Goal: Find specific fact: Locate a discrete piece of known information

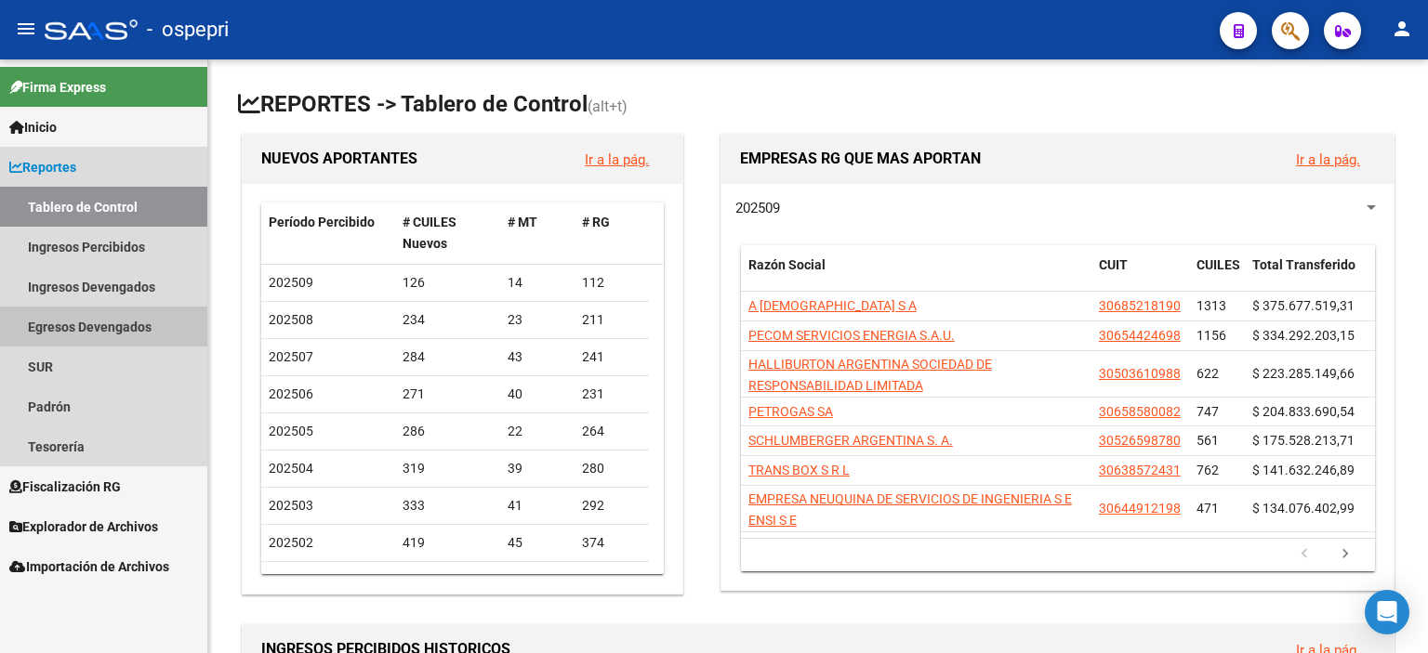
click at [109, 327] on link "Egresos Devengados" at bounding box center [103, 327] width 207 height 40
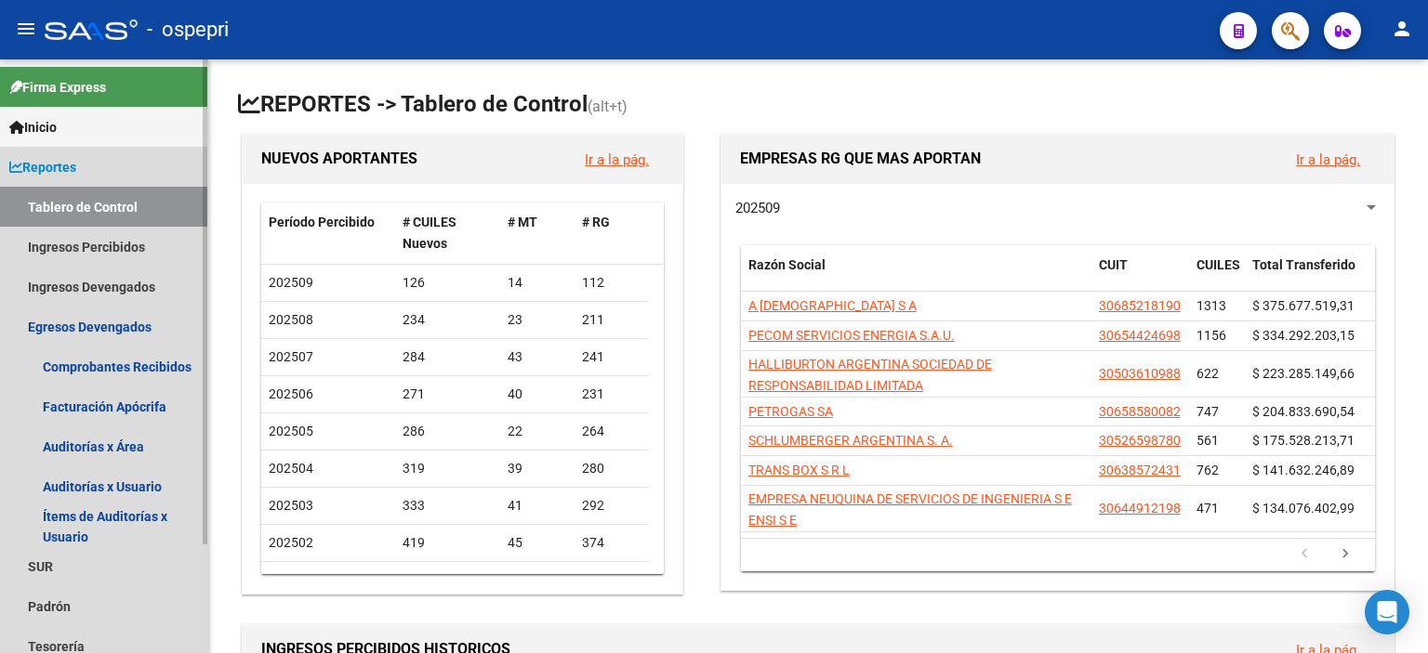
click at [81, 217] on link "Tablero de Control" at bounding box center [103, 207] width 207 height 40
click at [72, 244] on link "Ingresos Percibidos" at bounding box center [103, 247] width 207 height 40
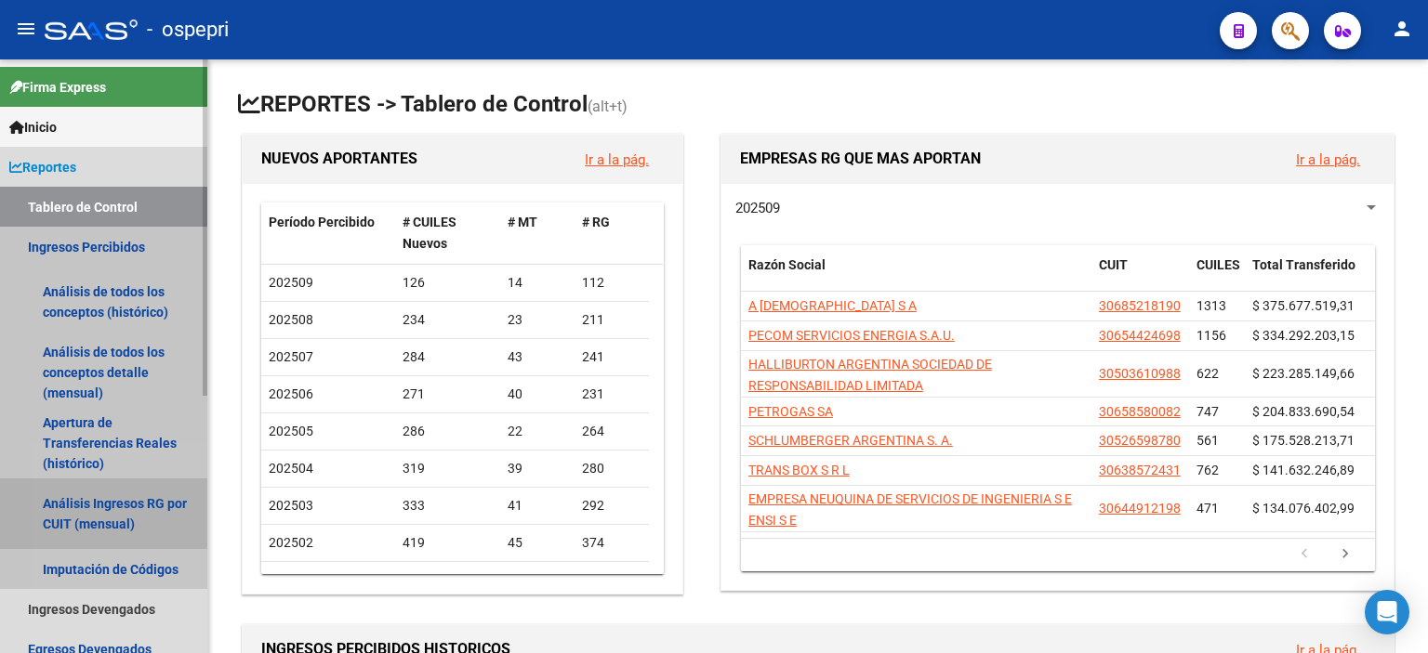
click at [97, 508] on link "Análisis Ingresos RG por CUIT (mensual)" at bounding box center [103, 514] width 207 height 71
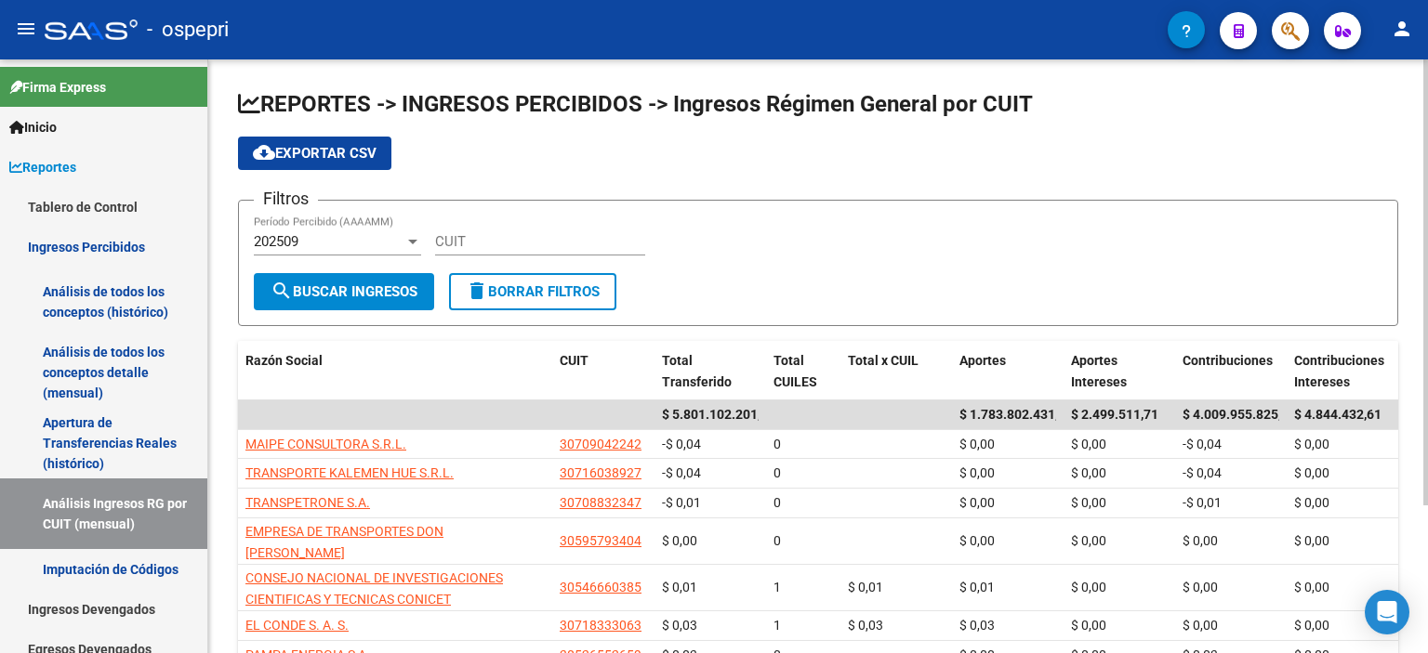
click at [215, 244] on div "REPORTES -> INGRESOS PERCIBIDOS -> Ingresos Régimen General por CUIT cloud_down…" at bounding box center [817, 465] width 1219 height 812
click at [473, 237] on input "CUIT" at bounding box center [540, 241] width 210 height 17
paste input "30-65823215-7"
type input "30-65823215-7"
click at [359, 278] on button "search Buscar Ingresos" at bounding box center [344, 291] width 180 height 37
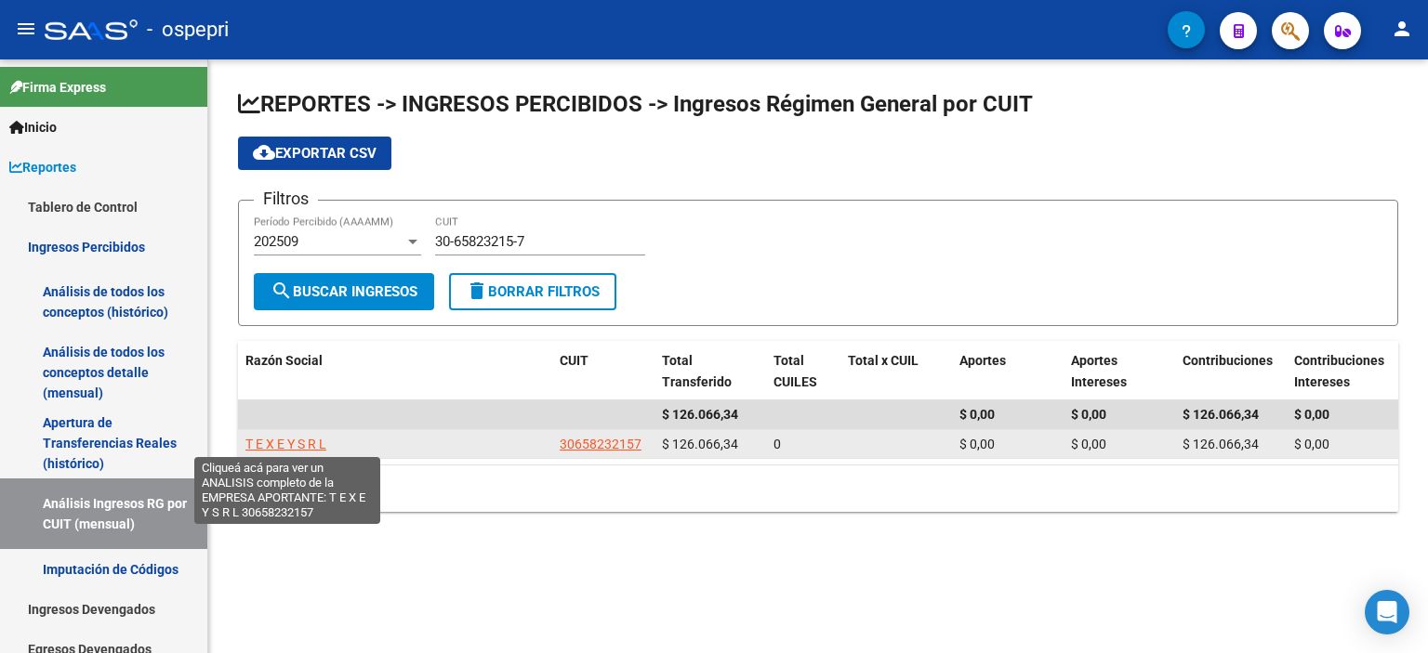
click at [299, 437] on span "T E X E Y S R L" at bounding box center [285, 444] width 81 height 15
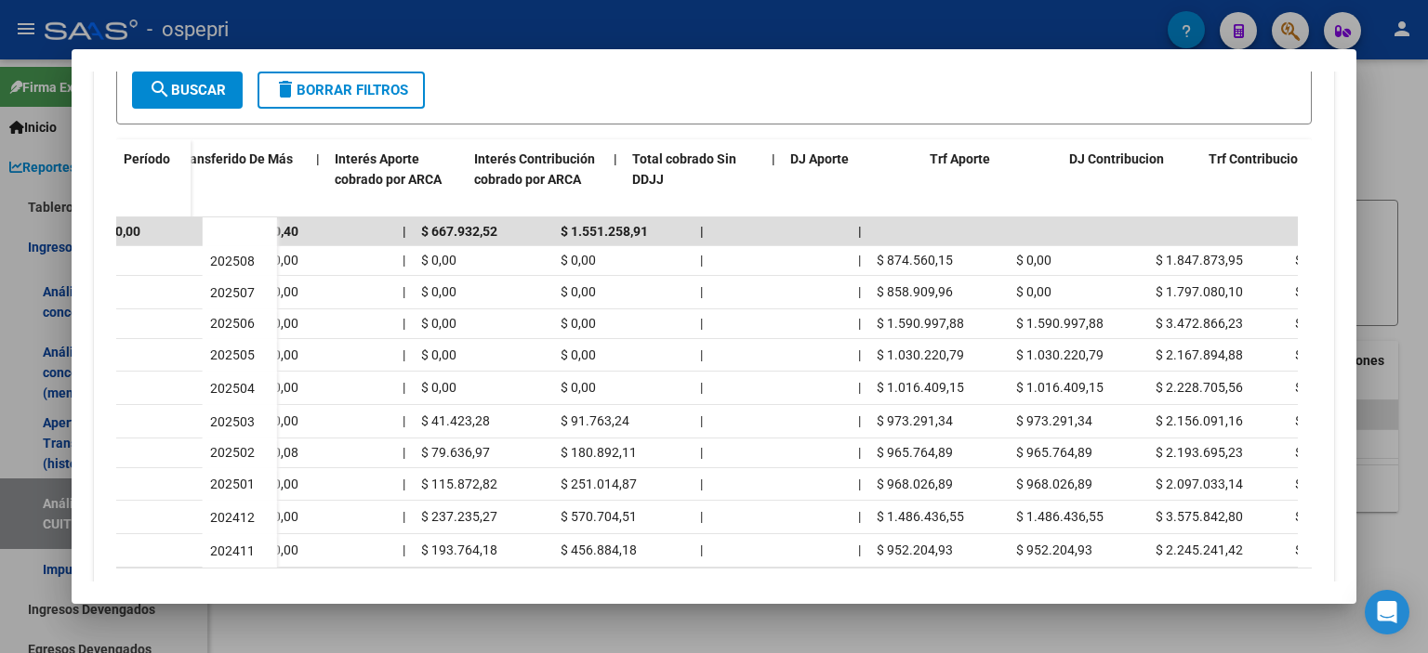
scroll to position [0, 1114]
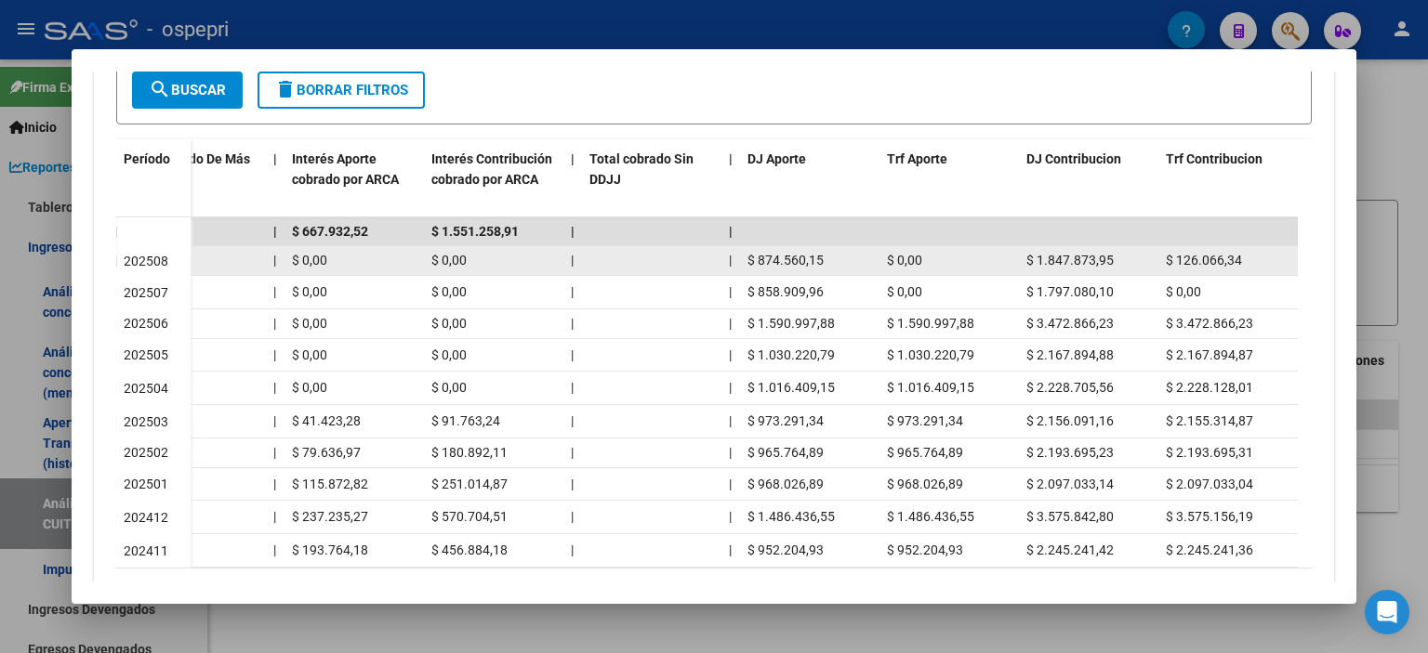
drag, startPoint x: 913, startPoint y: 244, endPoint x: 789, endPoint y: 253, distance: 124.0
click at [912, 244] on datatable-body-cell at bounding box center [948, 231] width 139 height 29
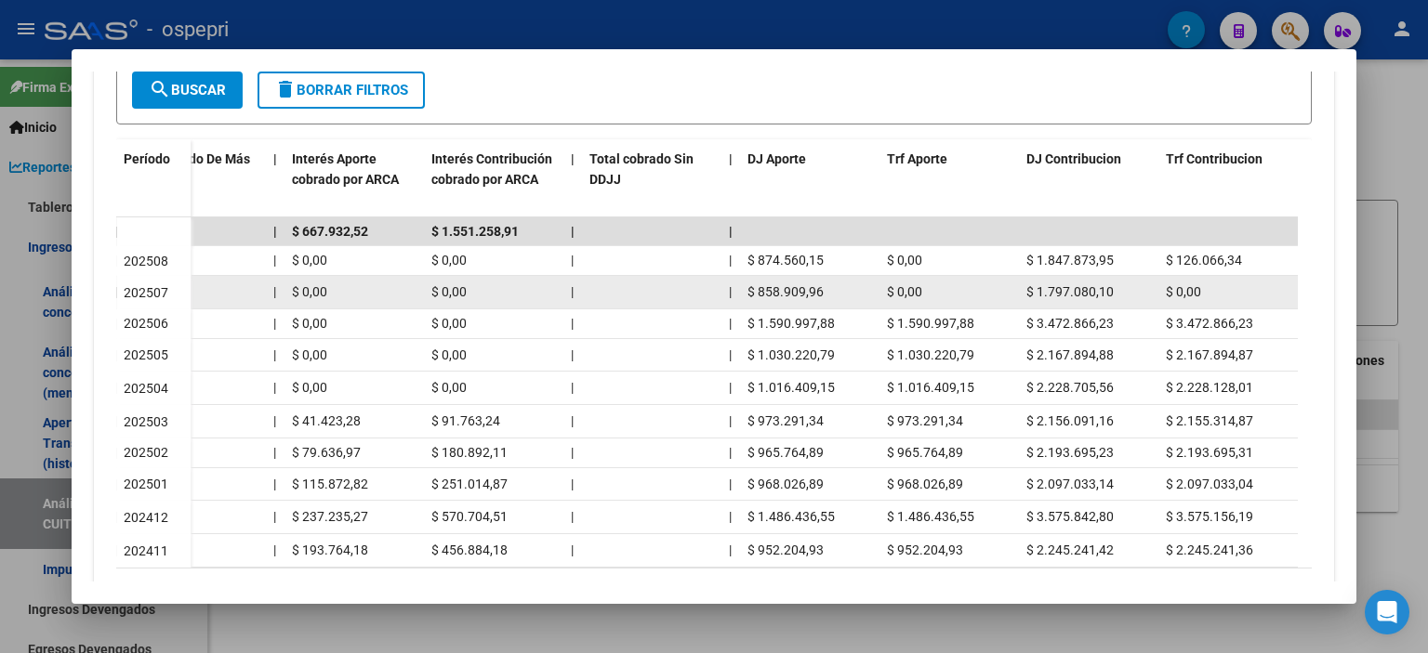
drag, startPoint x: 815, startPoint y: 264, endPoint x: 738, endPoint y: 274, distance: 77.8
copy div "$ 874.560,15"
